Goal: Task Accomplishment & Management: Manage account settings

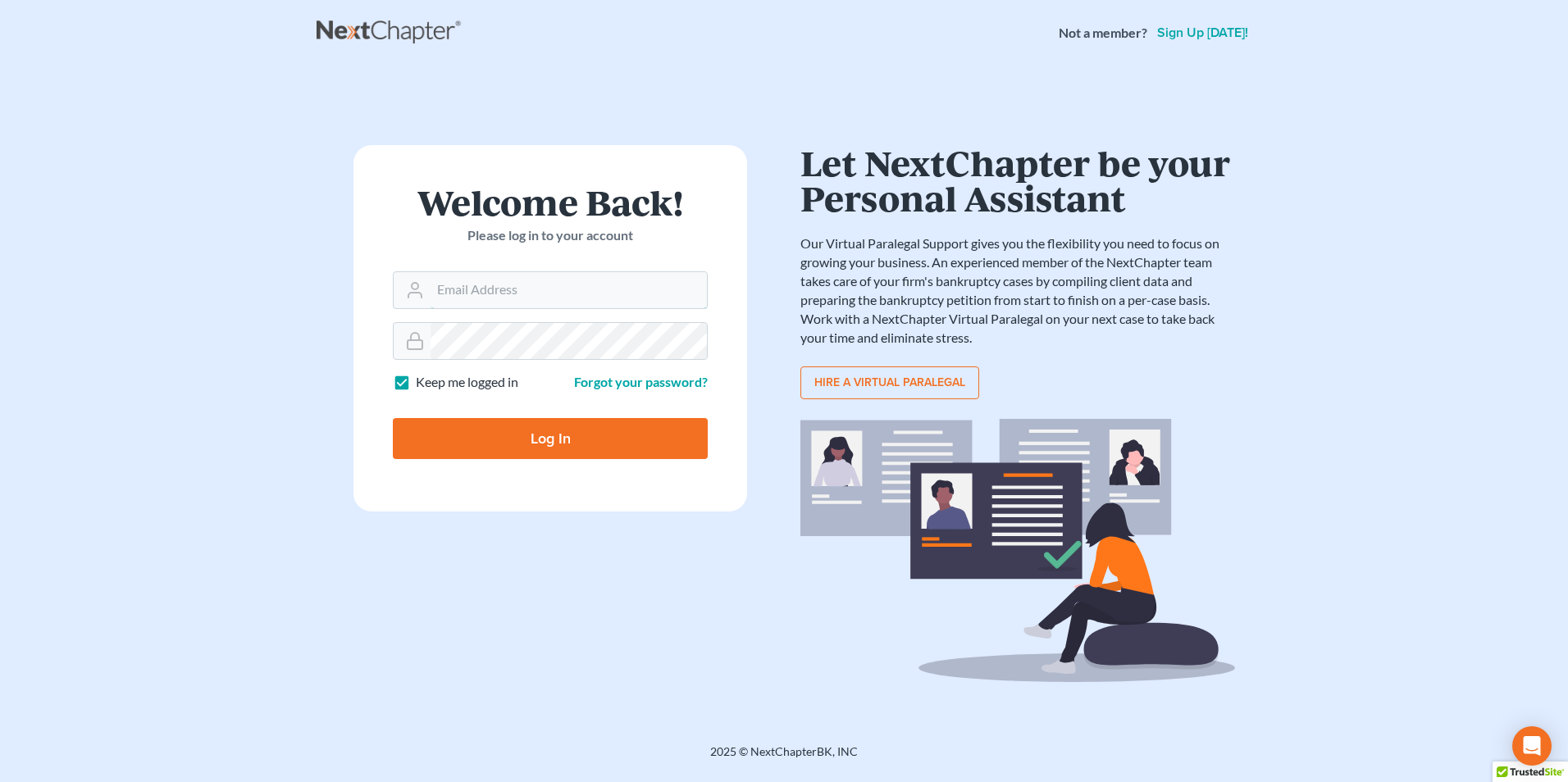
type input "[EMAIL_ADDRESS][DOMAIN_NAME]"
click at [568, 435] on input "Log In" at bounding box center [550, 438] width 315 height 41
type input "Thinking..."
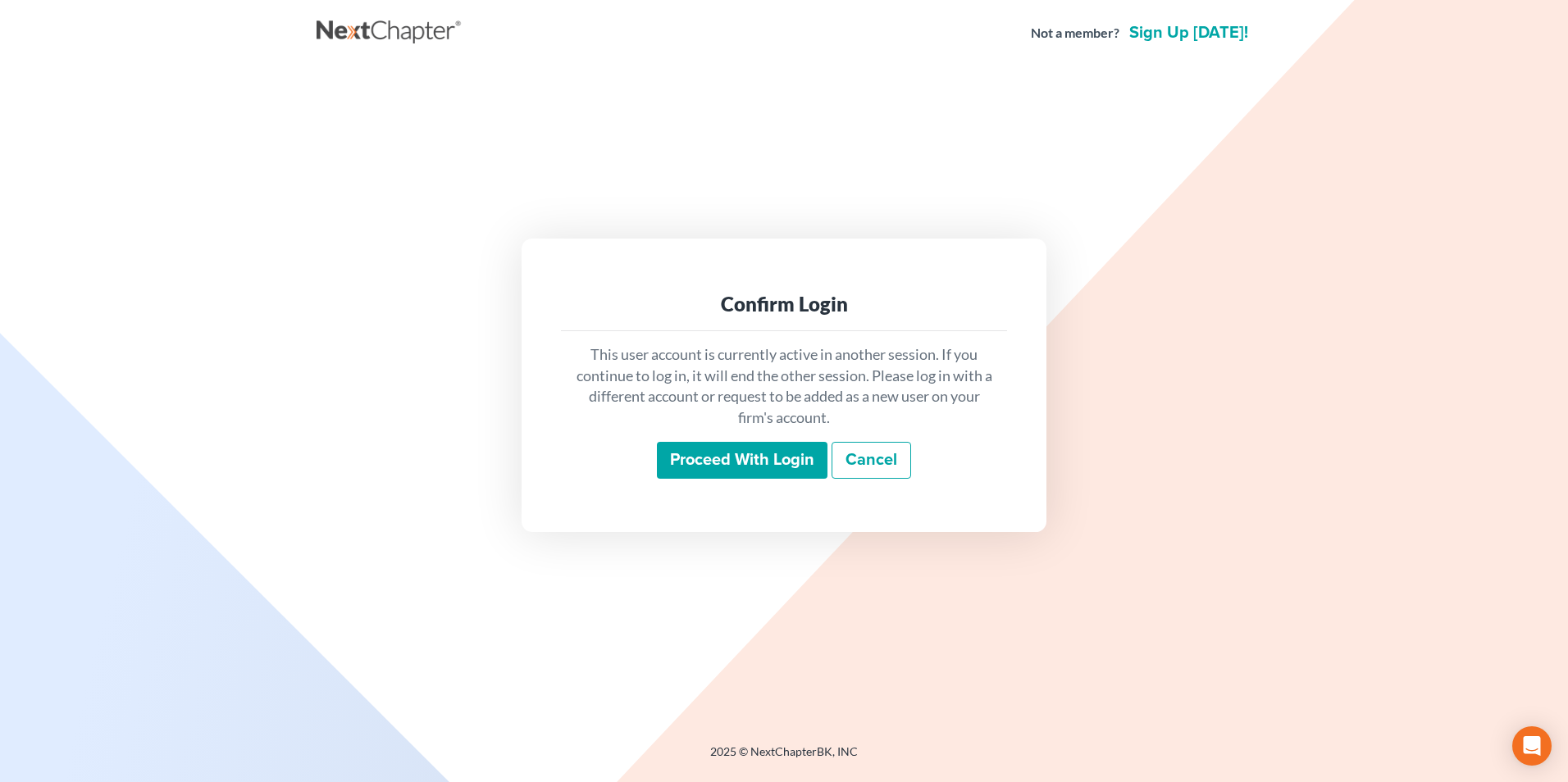
click at [729, 467] on input "Proceed with login" at bounding box center [742, 460] width 171 height 38
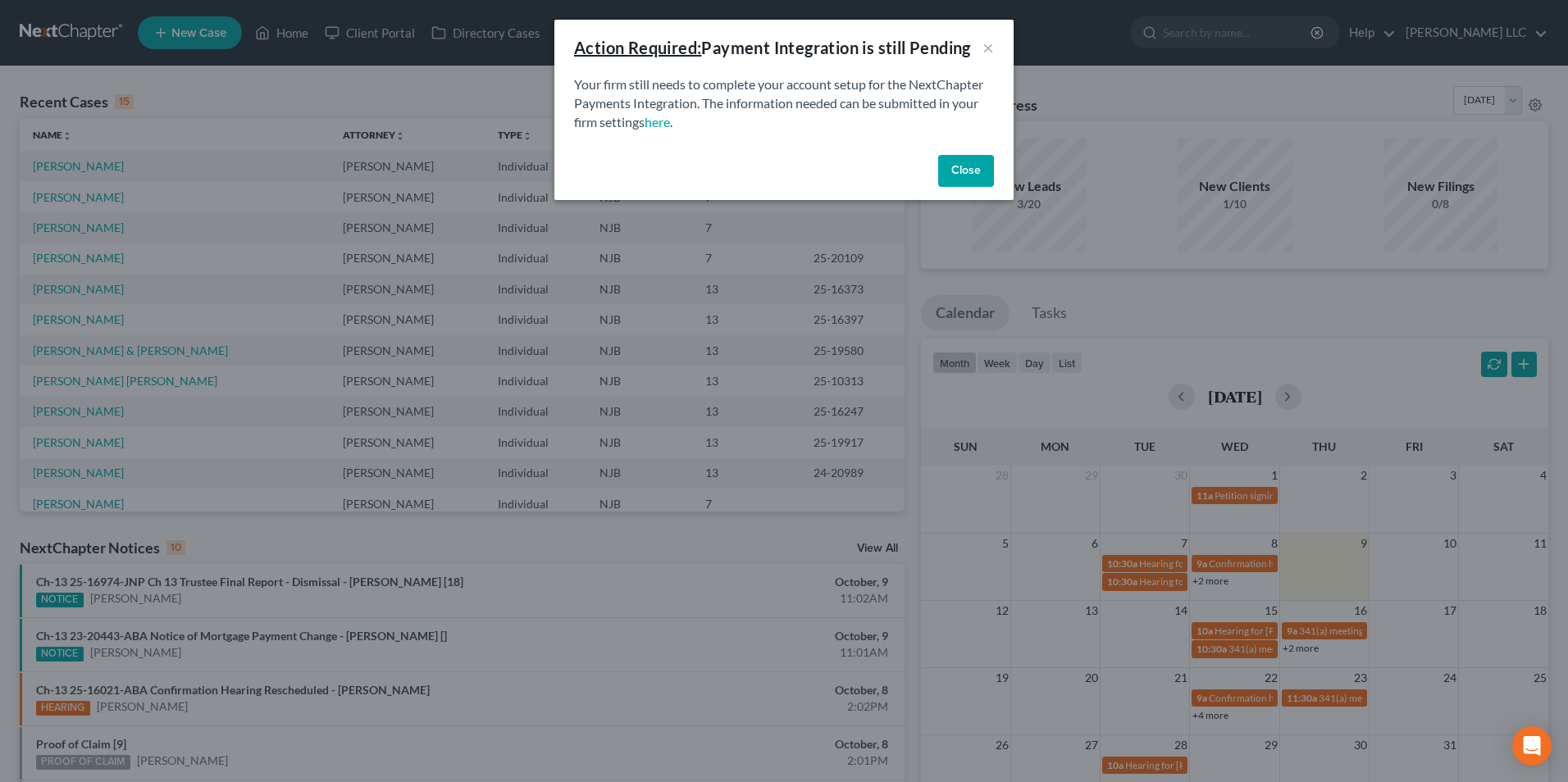
click at [973, 175] on button "Close" at bounding box center [966, 172] width 55 height 33
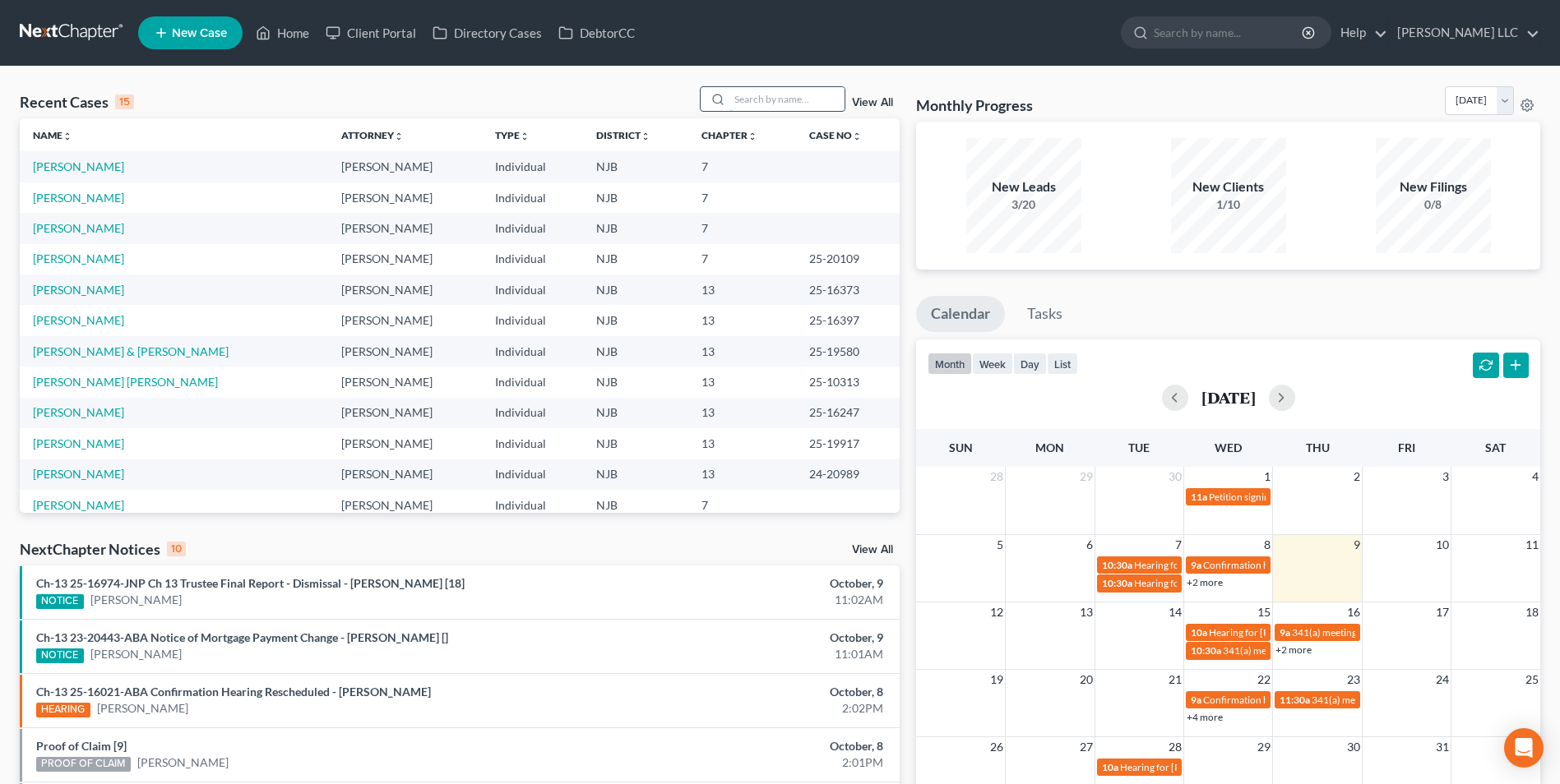
click at [790, 100] on input "search" at bounding box center [787, 99] width 115 height 24
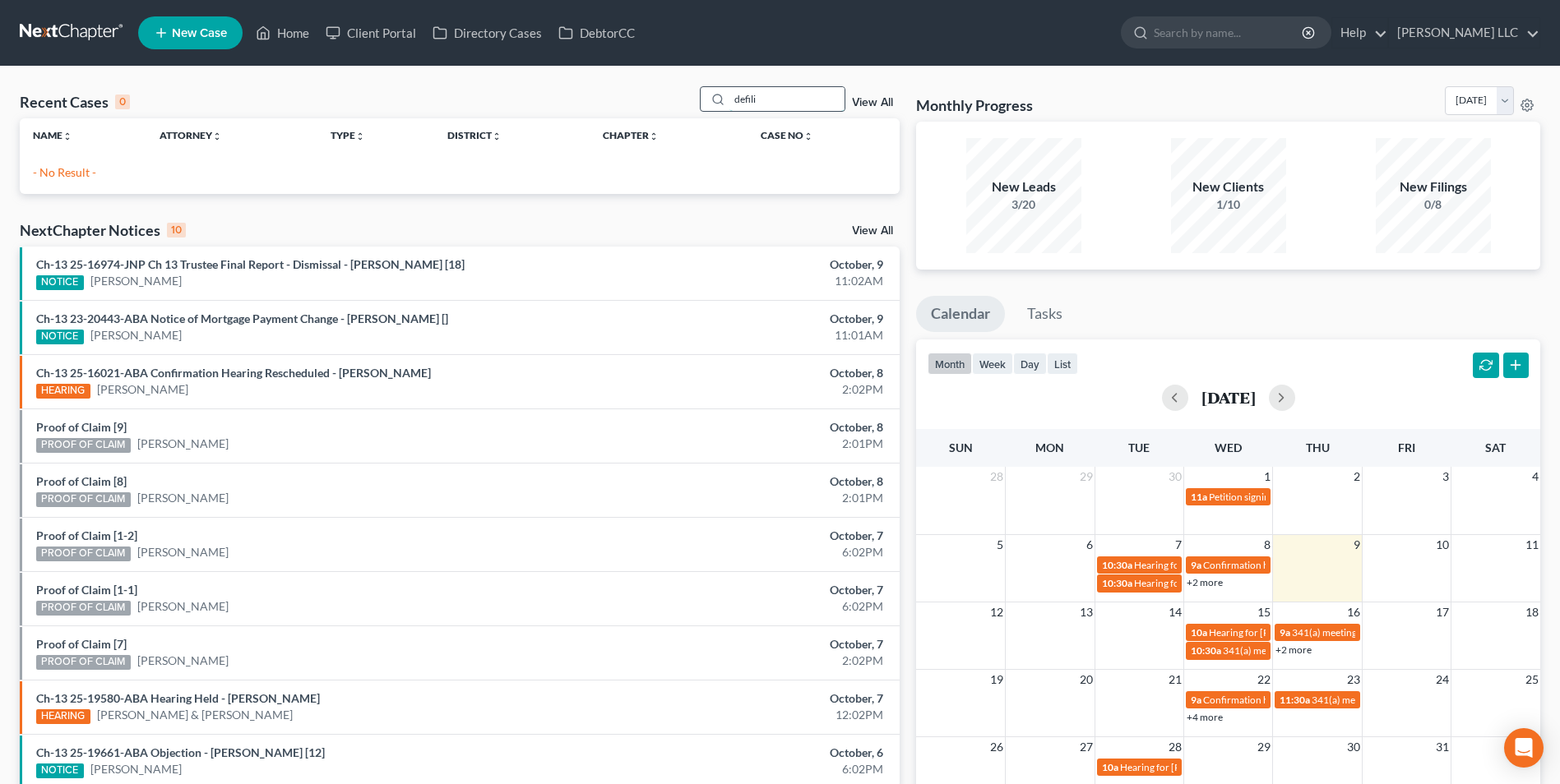
drag, startPoint x: 764, startPoint y: 100, endPoint x: 723, endPoint y: 100, distance: 41.0
click at [723, 100] on div "defili" at bounding box center [773, 99] width 146 height 26
type input "sisz"
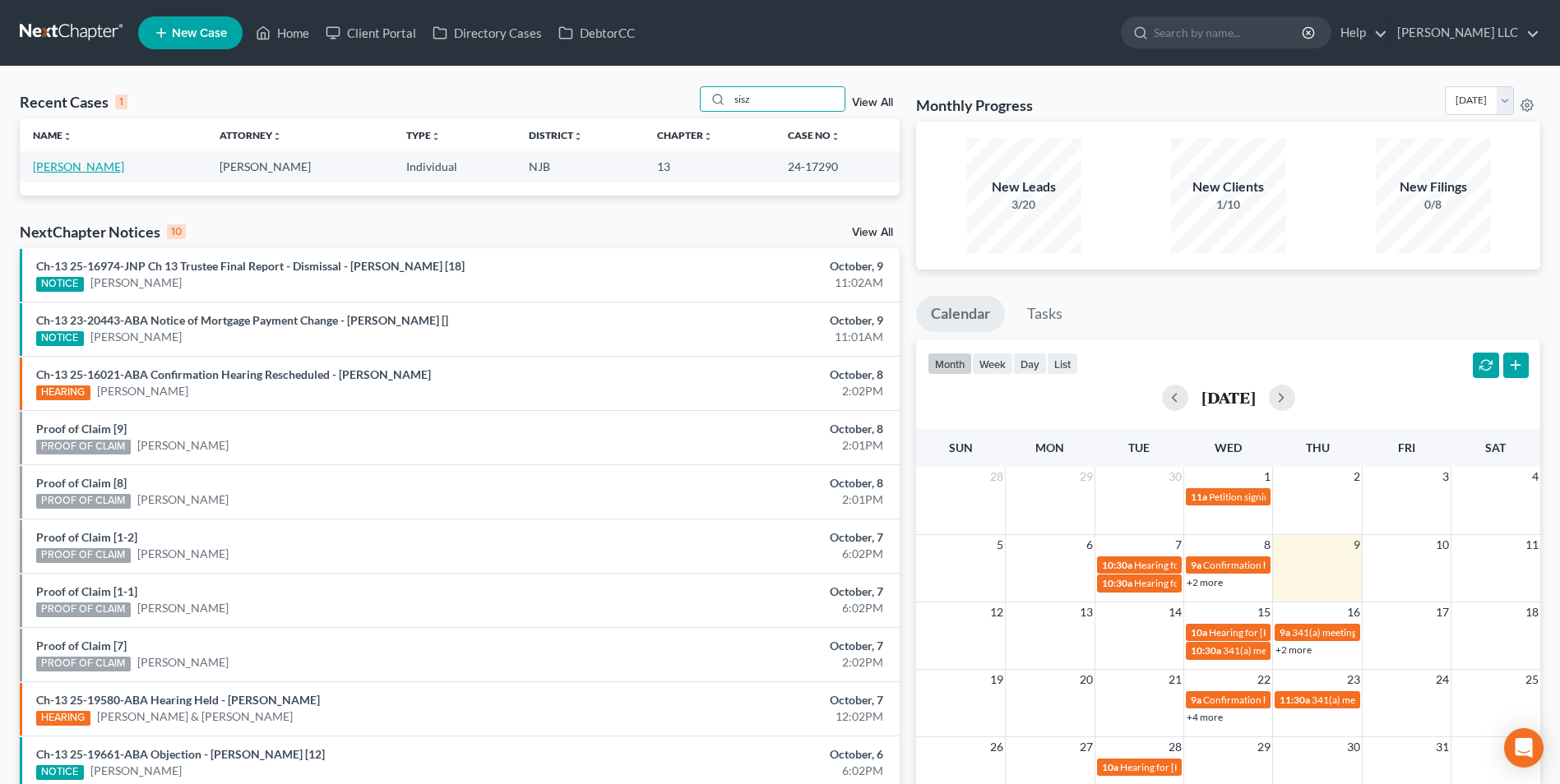
click at [63, 162] on link "[PERSON_NAME]" at bounding box center [79, 165] width 92 height 14
select select "0"
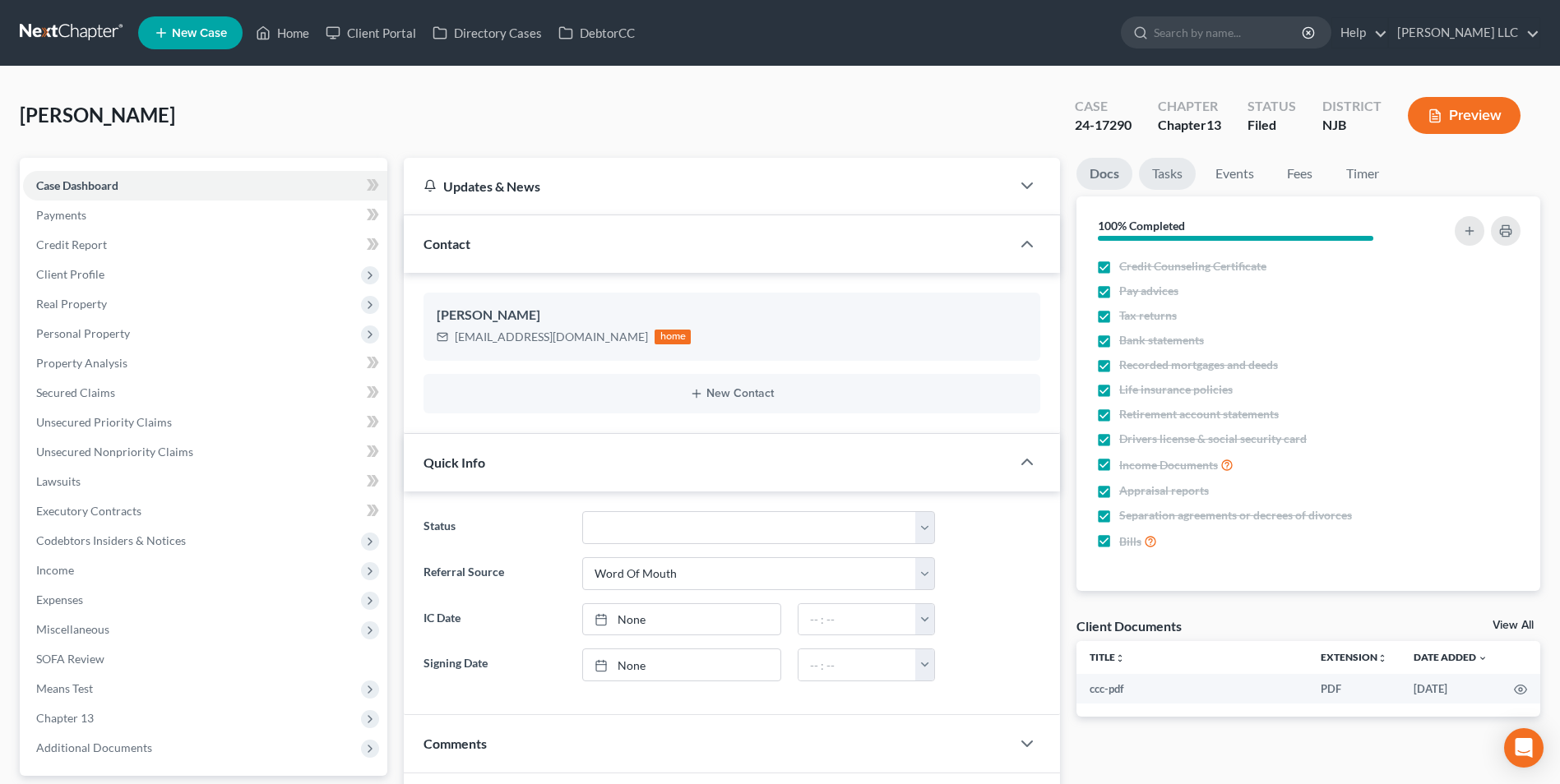
click at [1160, 178] on link "Tasks" at bounding box center [1166, 174] width 56 height 32
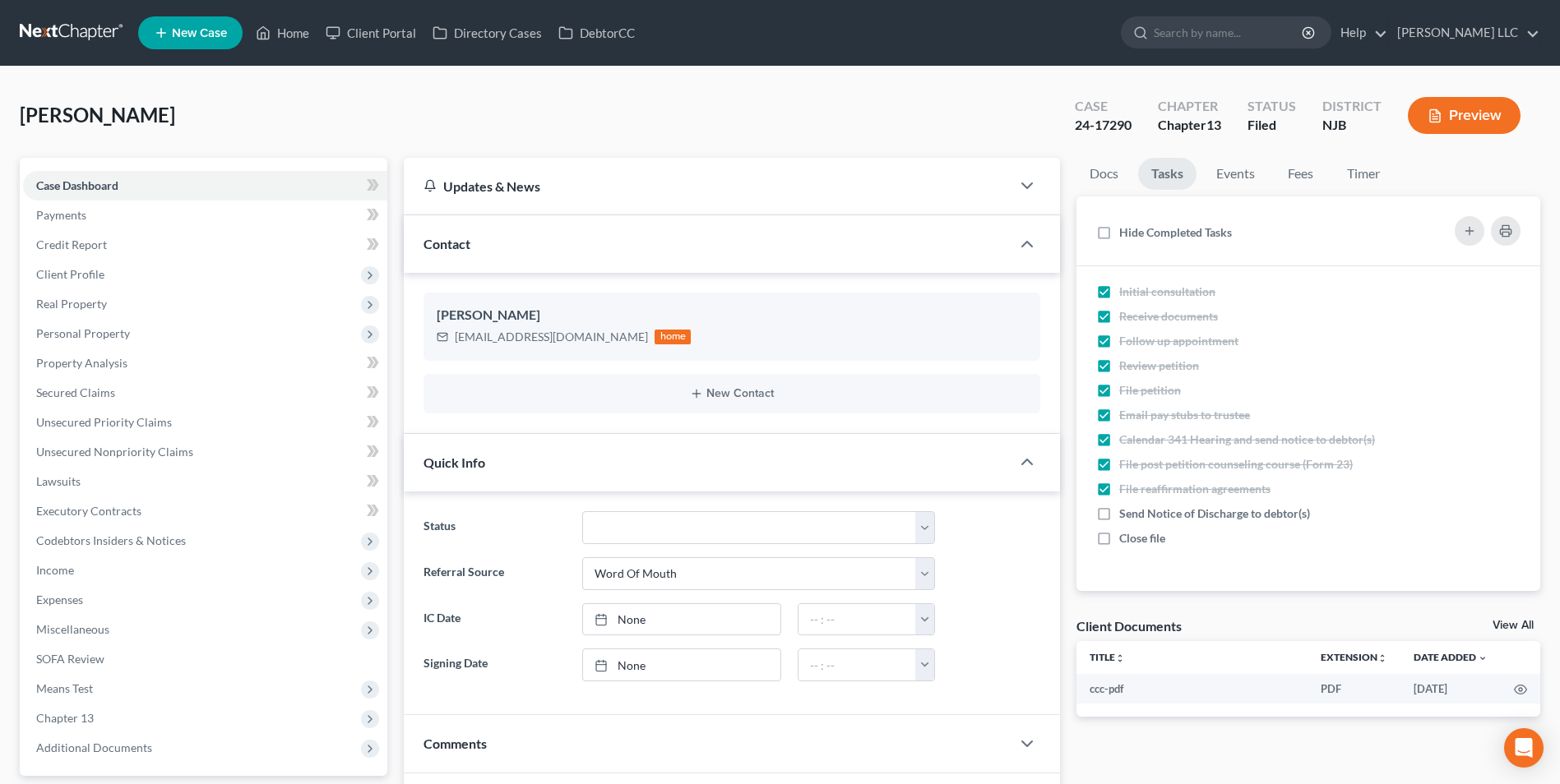
click at [1517, 626] on link "View All" at bounding box center [1513, 625] width 41 height 11
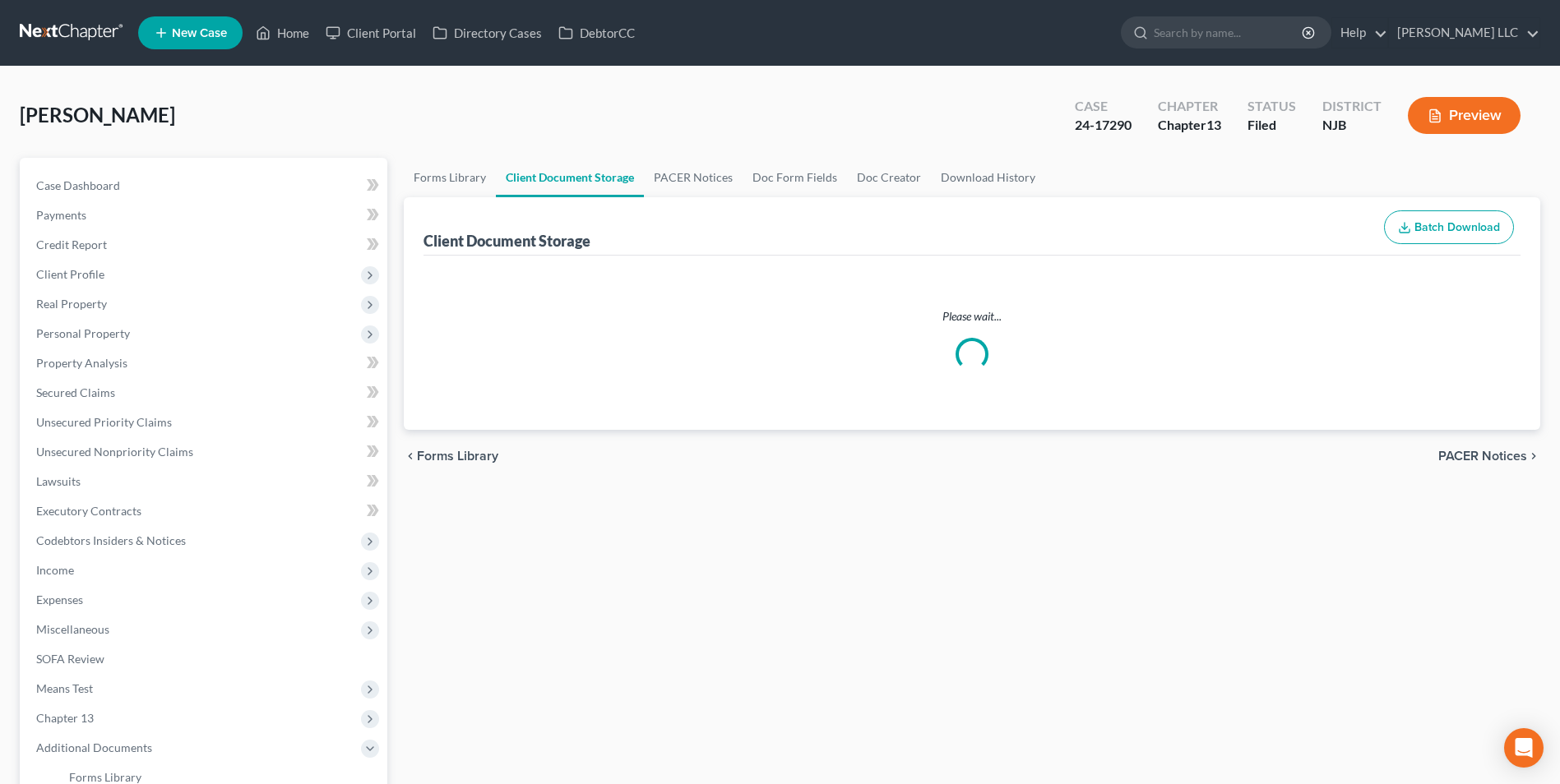
select select "9"
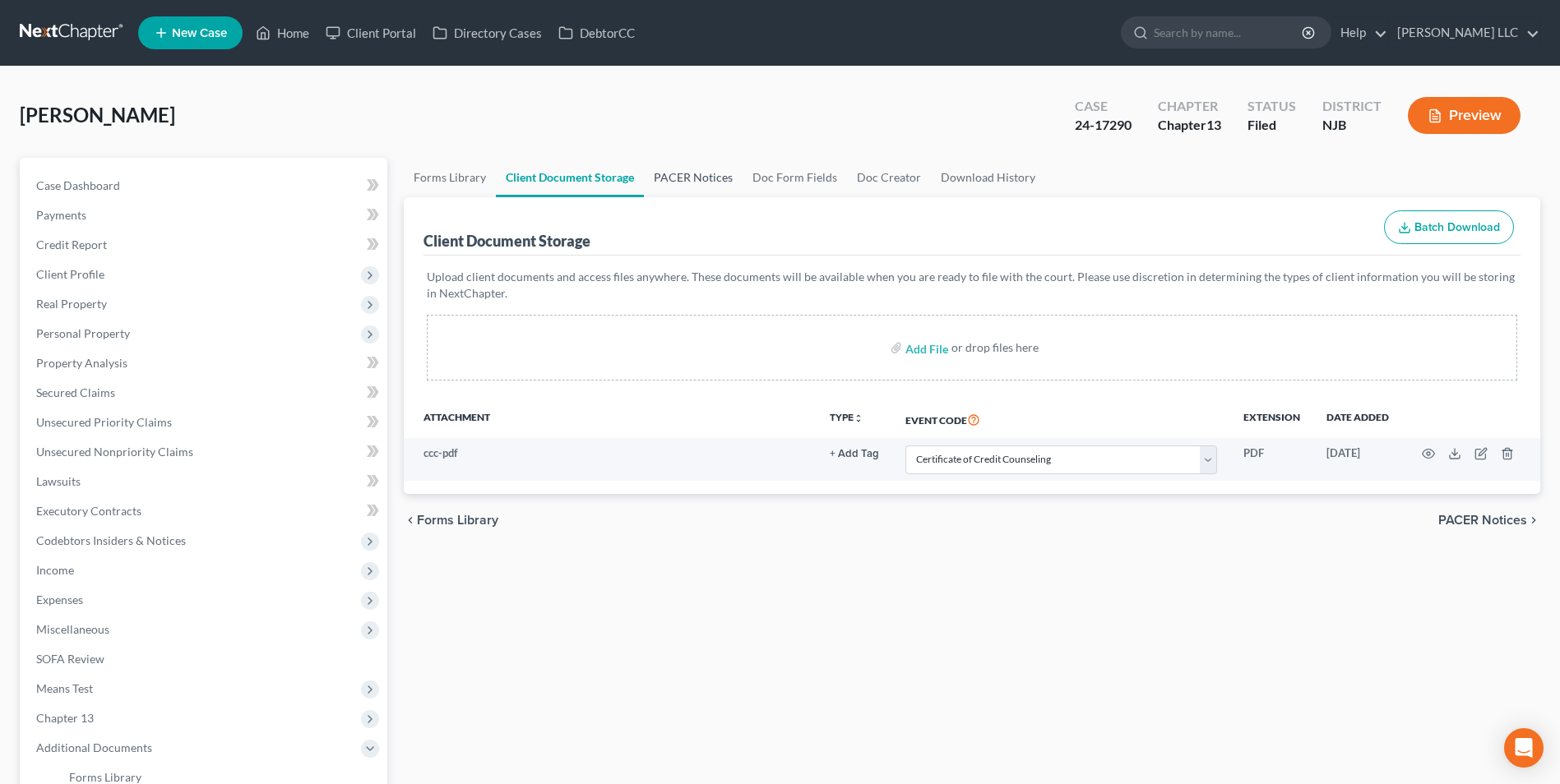
click at [703, 172] on link "PACER Notices" at bounding box center [693, 178] width 99 height 40
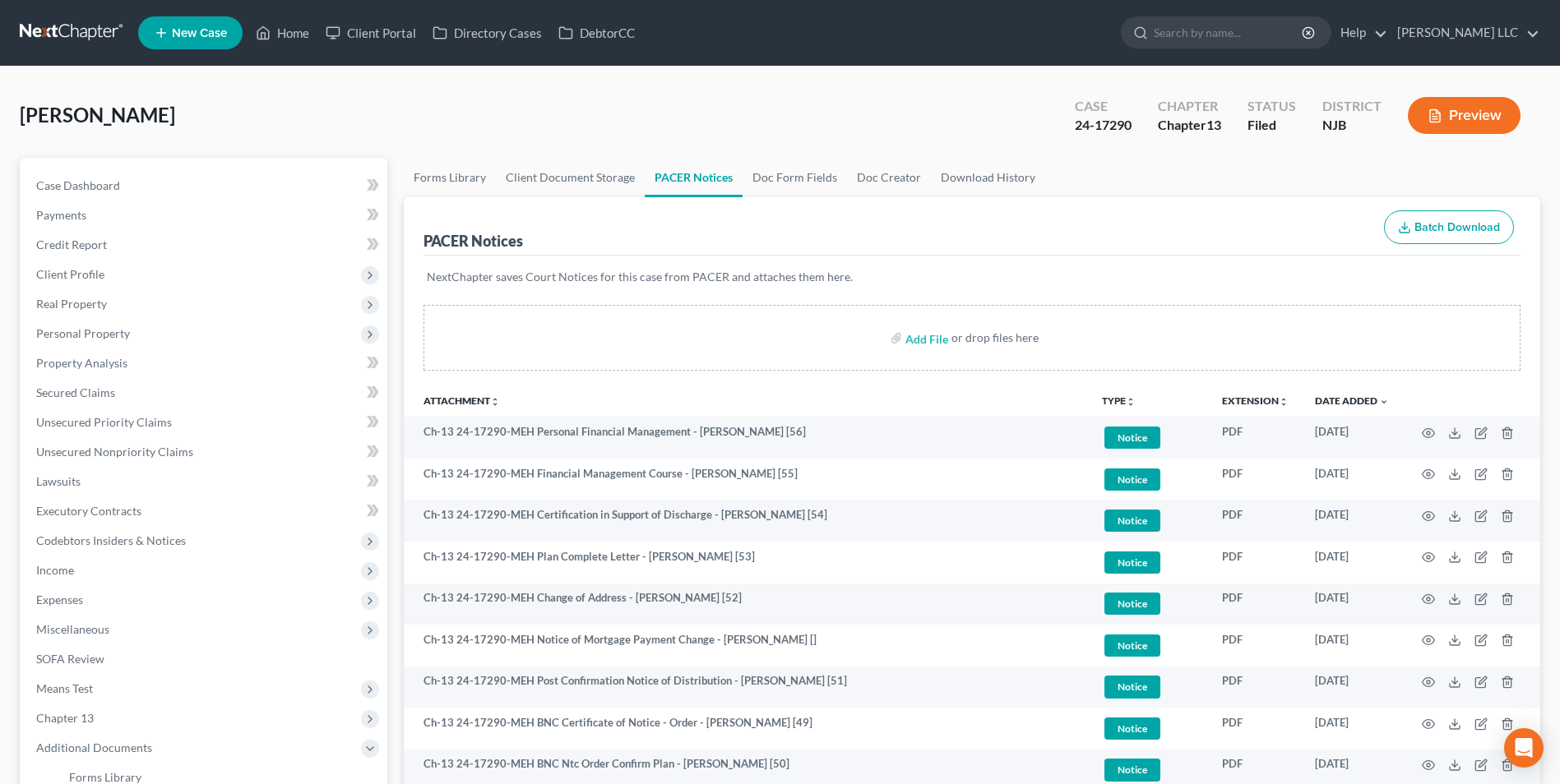
click at [46, 29] on link at bounding box center [72, 33] width 105 height 30
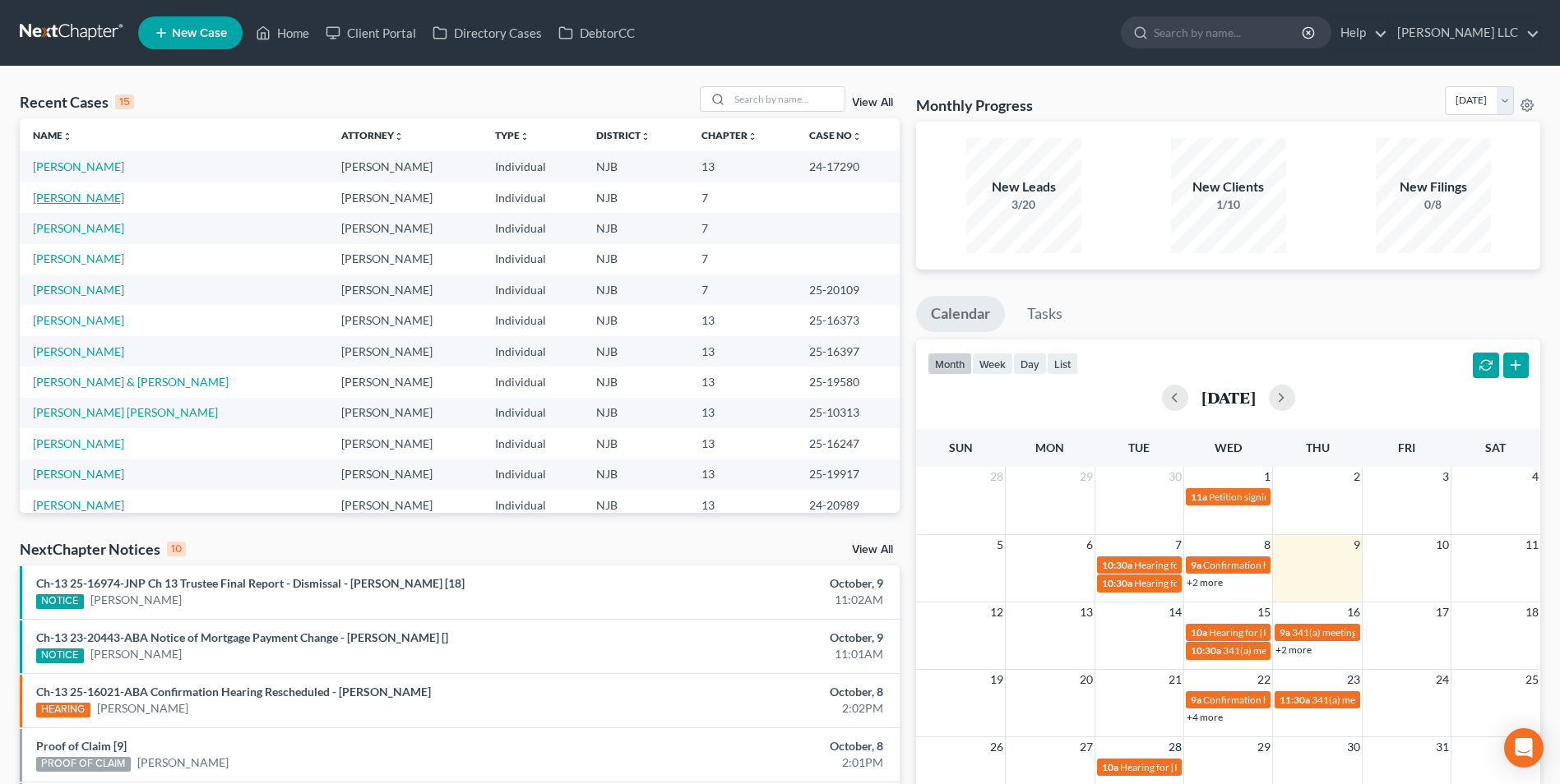
click at [86, 198] on link "[PERSON_NAME]" at bounding box center [79, 197] width 92 height 14
select select "0"
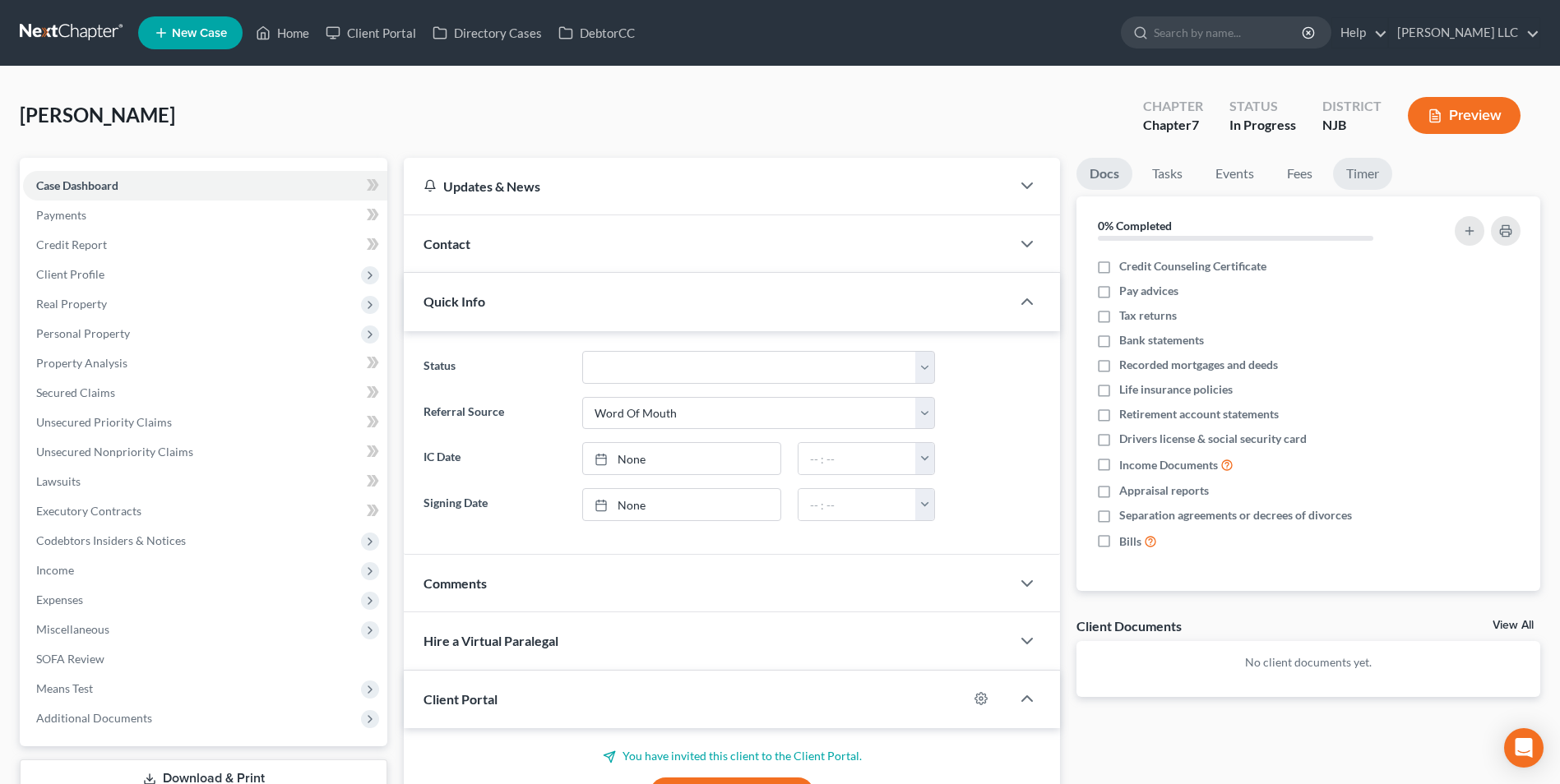
click at [1377, 177] on link "Timer" at bounding box center [1362, 174] width 59 height 32
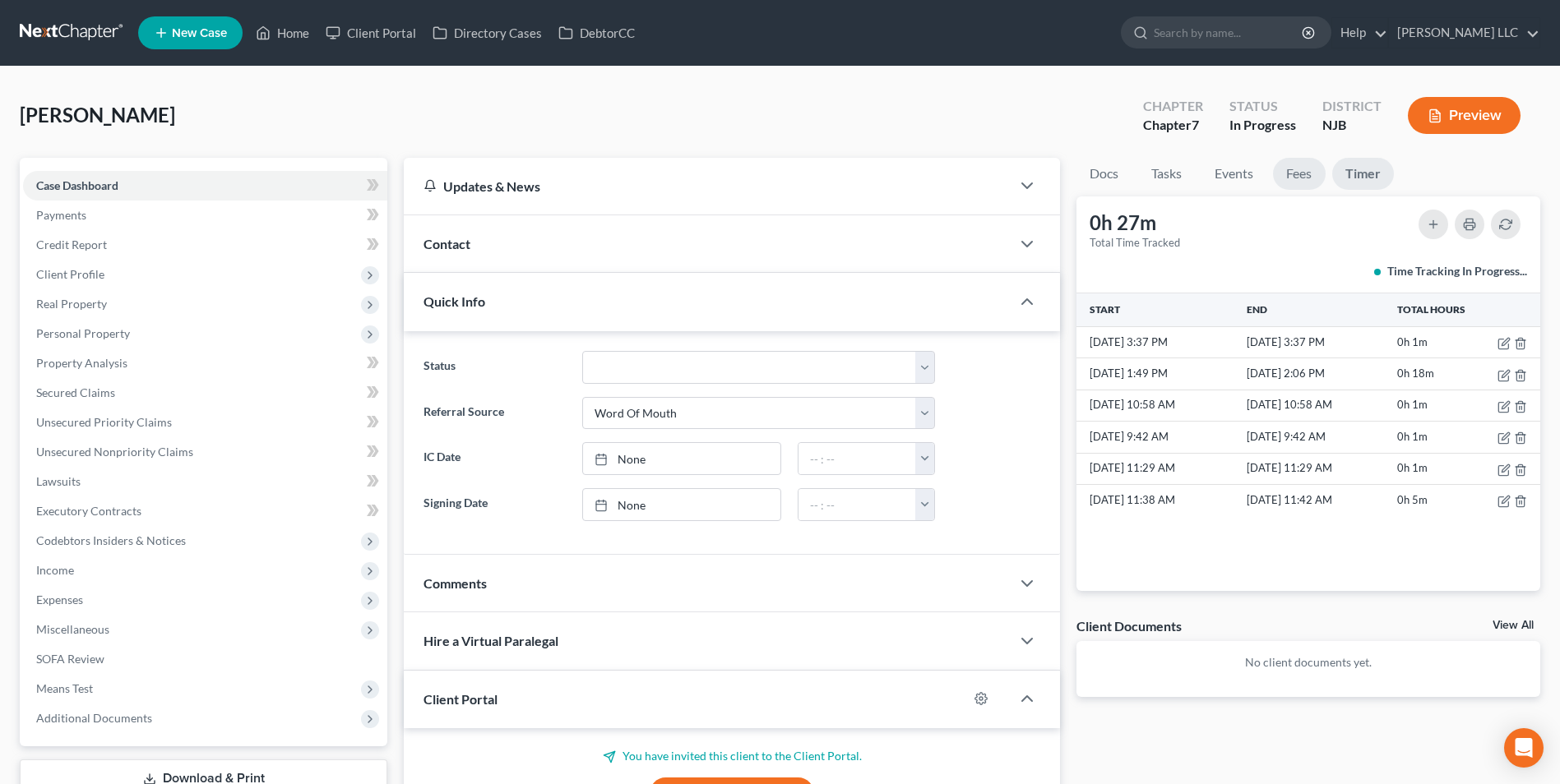
click at [1291, 171] on link "Fees" at bounding box center [1298, 174] width 53 height 32
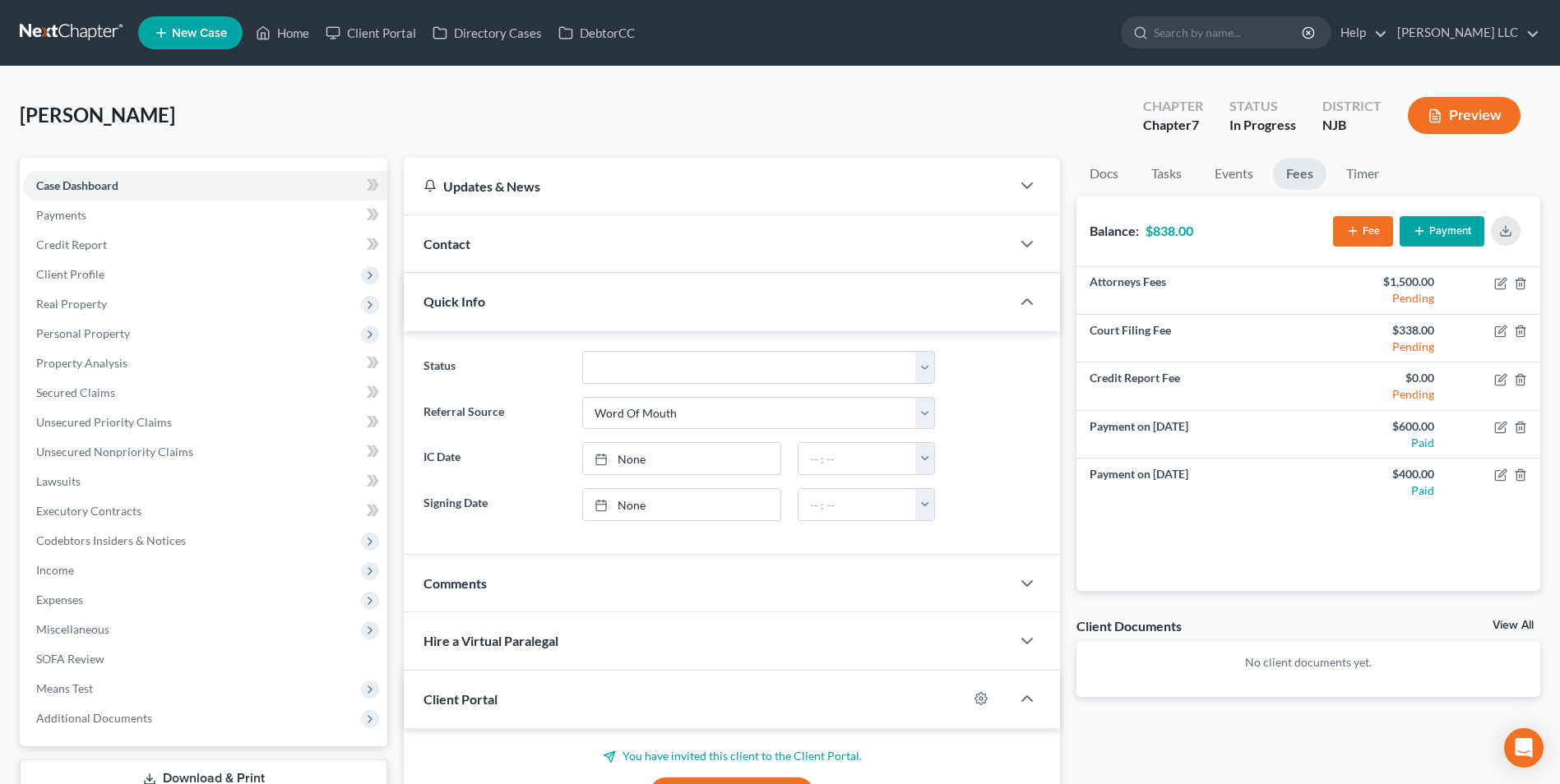
click at [1417, 229] on icon "button" at bounding box center [1419, 231] width 13 height 13
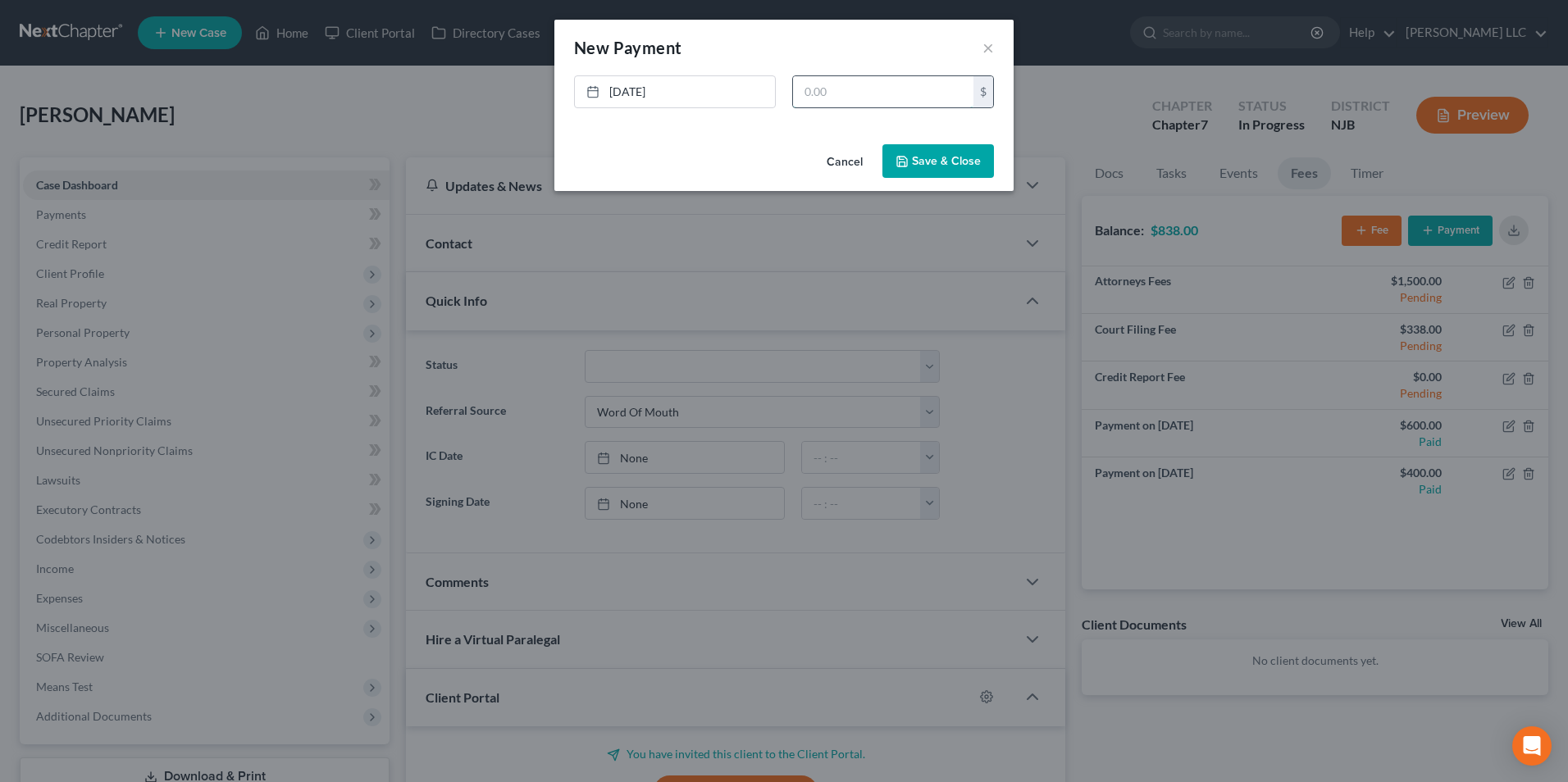
click at [854, 89] on input "text" at bounding box center [884, 92] width 181 height 31
drag, startPoint x: 810, startPoint y: 94, endPoint x: 797, endPoint y: 94, distance: 13.0
click at [797, 94] on input "338" at bounding box center [884, 92] width 181 height 31
type input "638"
click at [956, 157] on button "Save & Close" at bounding box center [938, 160] width 112 height 34
